Goal: Browse casually: Explore the website without a specific task or goal

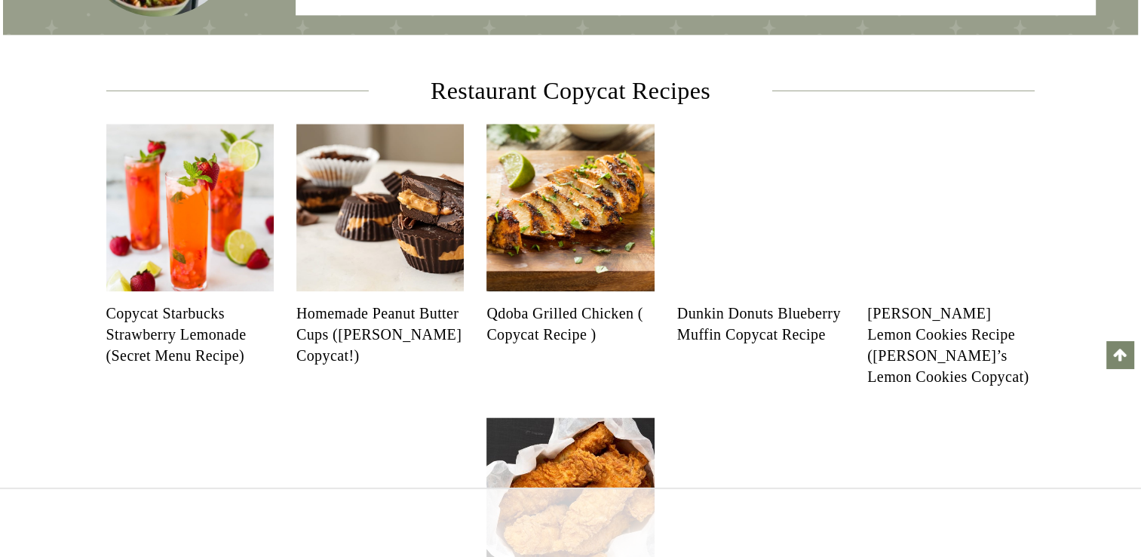
scroll to position [1584, 0]
